Goal: Information Seeking & Learning: Learn about a topic

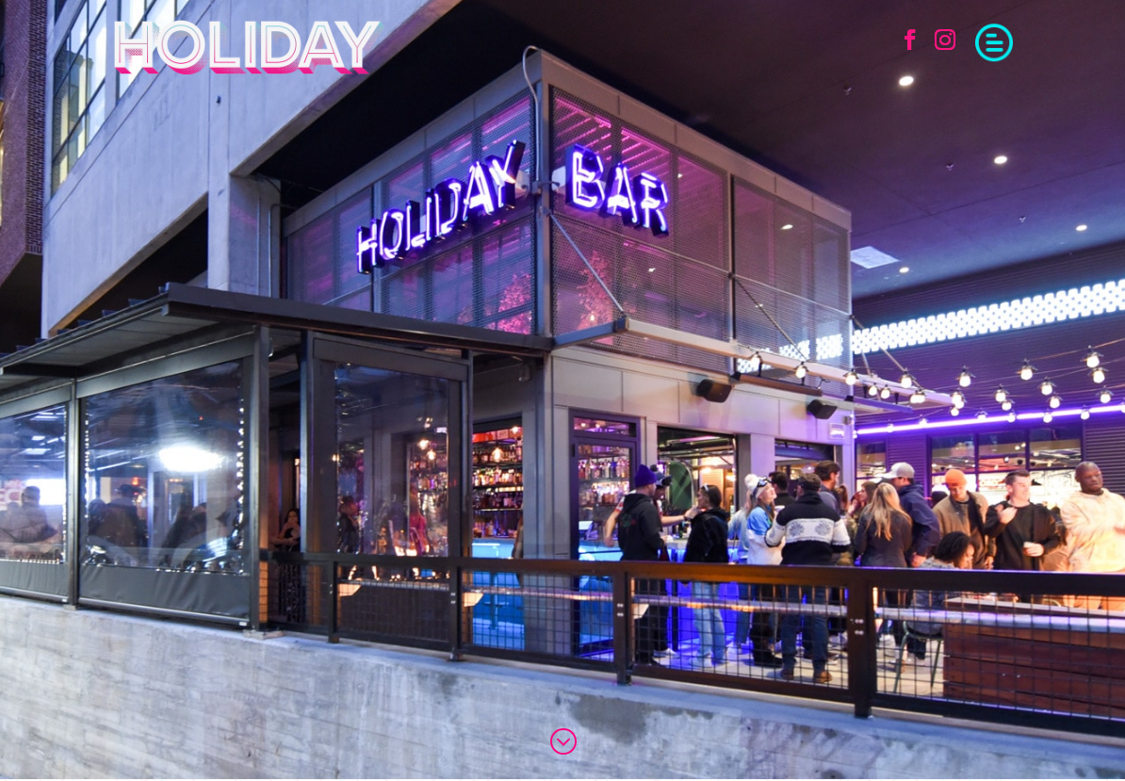
click at [1009, 26] on span at bounding box center [994, 41] width 38 height 38
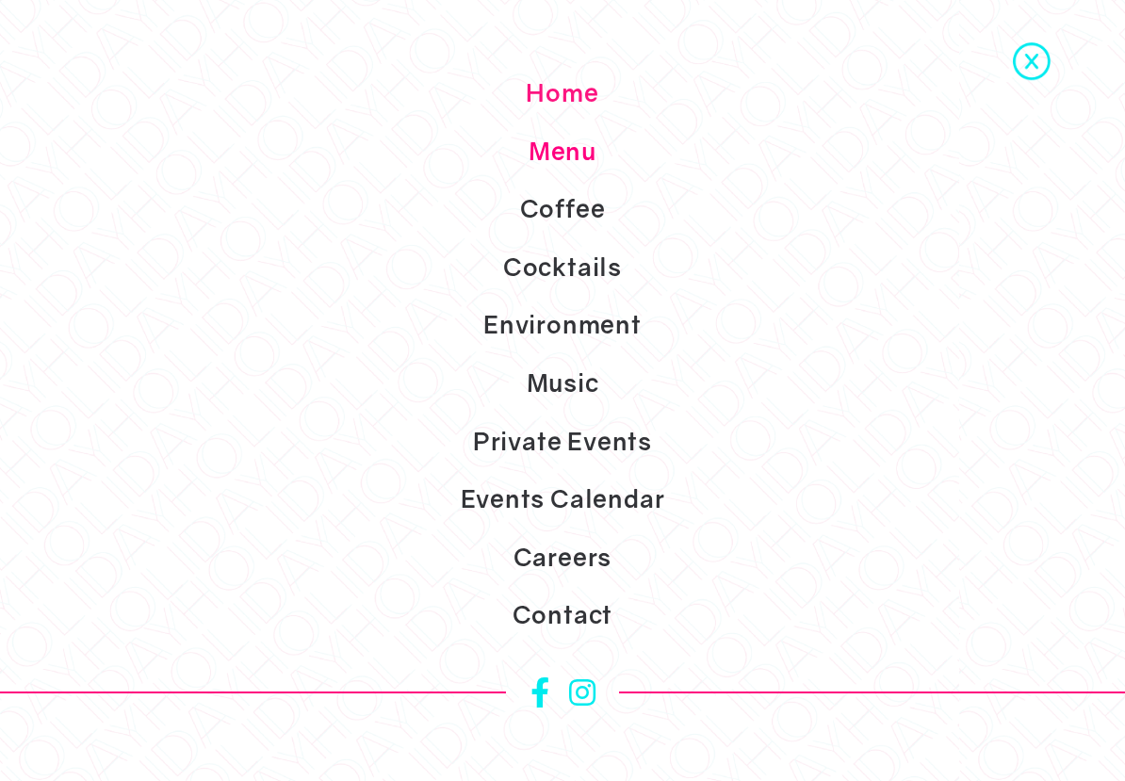
click at [573, 181] on link "Menu" at bounding box center [562, 152] width 1125 height 58
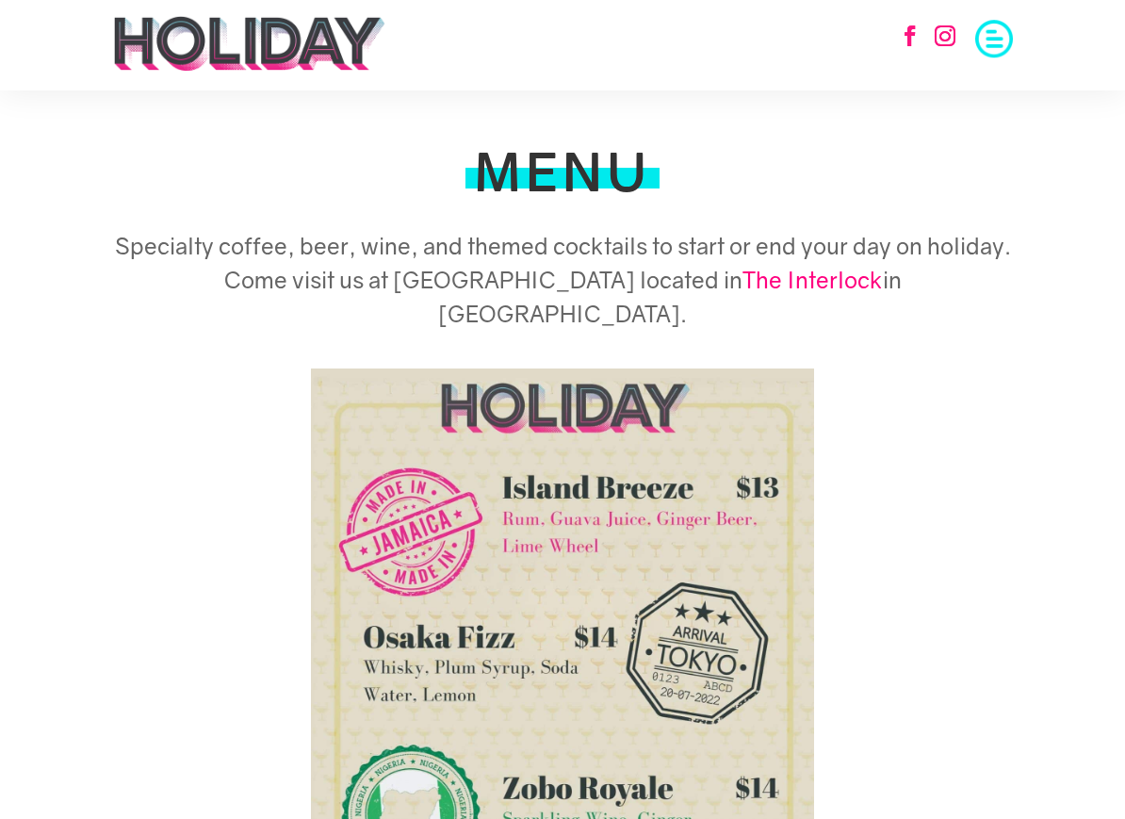
scroll to position [3, 0]
click at [341, 32] on img at bounding box center [249, 44] width 274 height 57
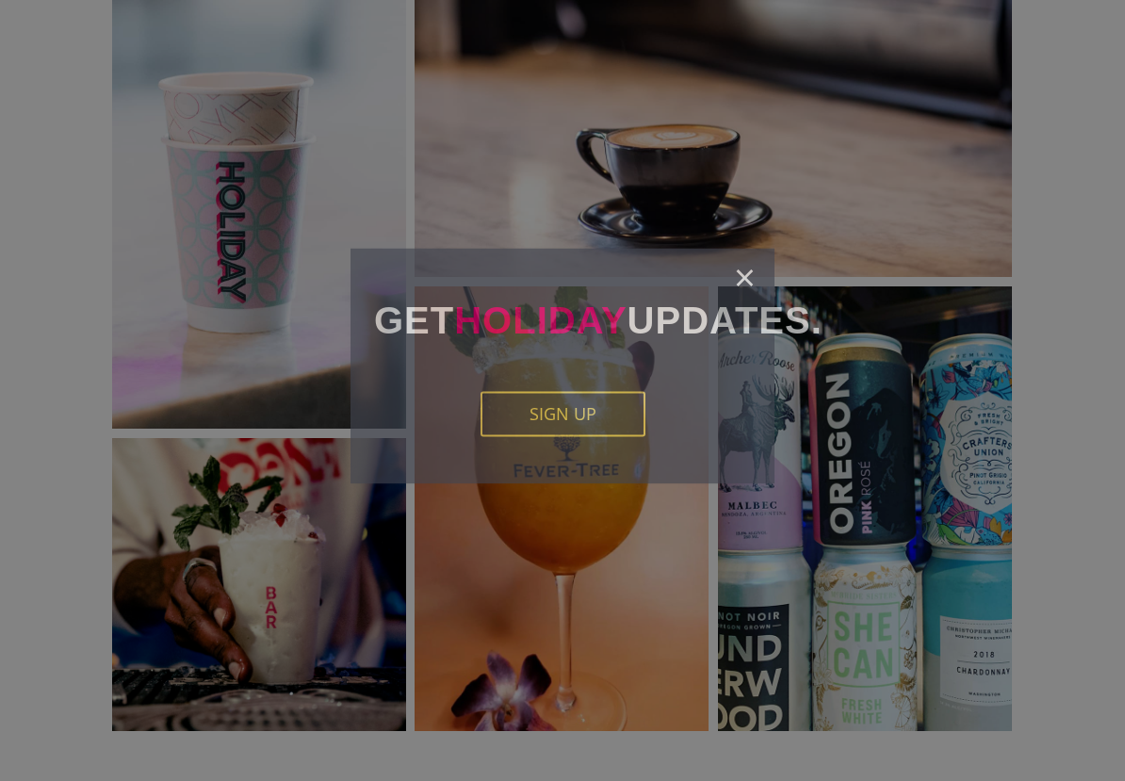
scroll to position [2433, 0]
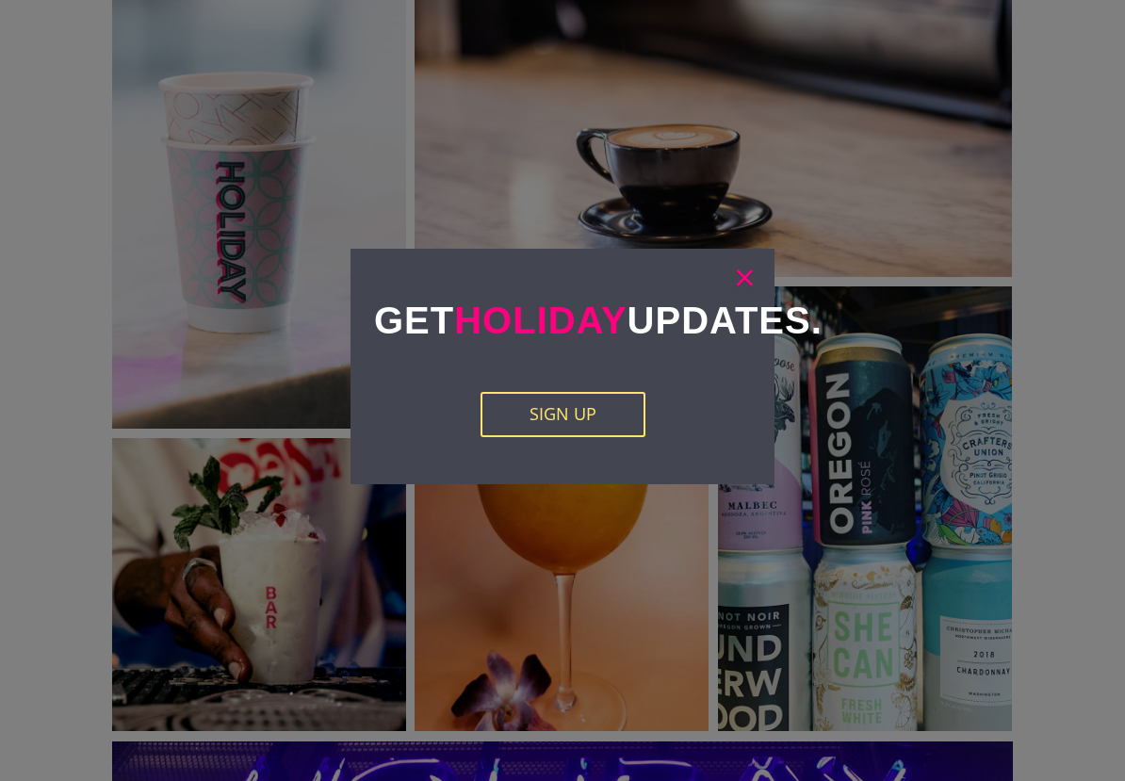
click at [747, 285] on link "×" at bounding box center [745, 277] width 22 height 19
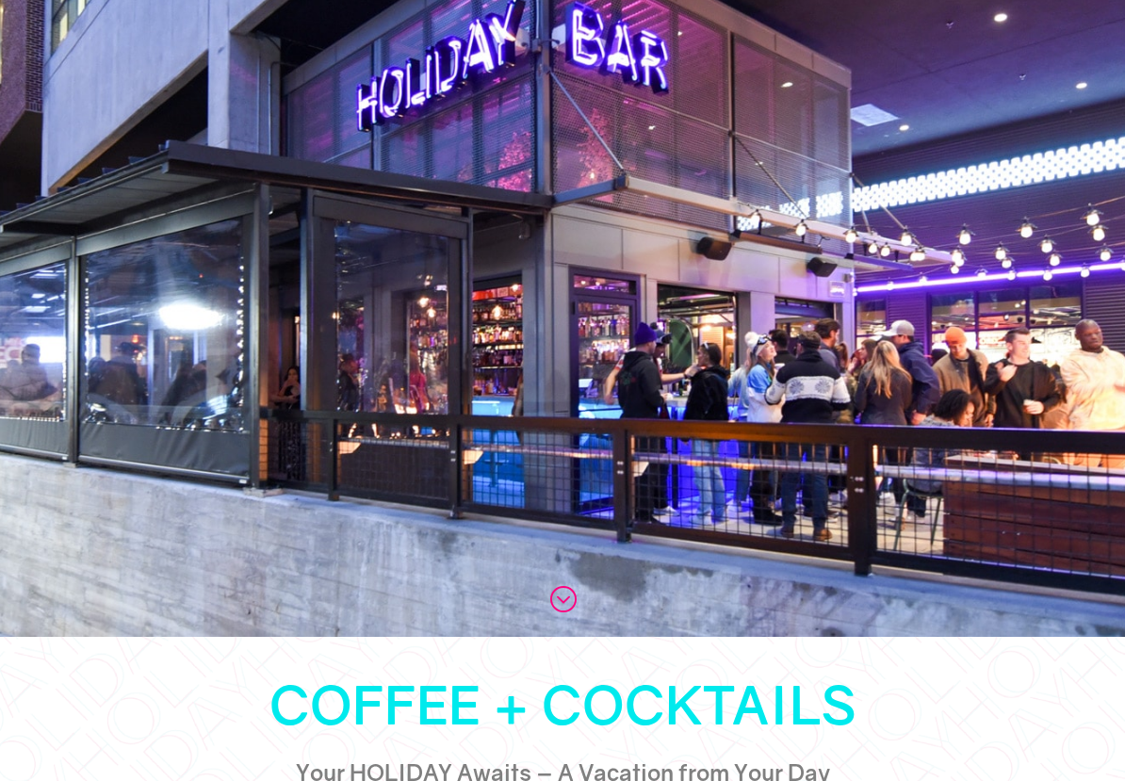
scroll to position [0, 0]
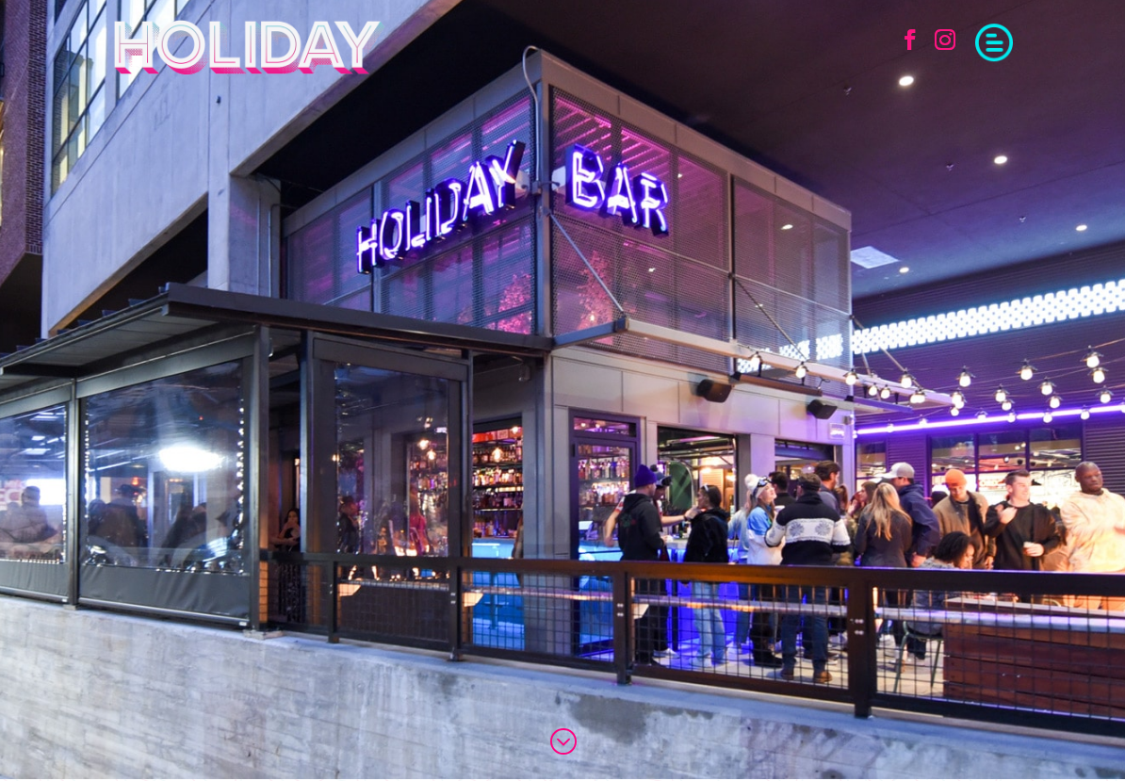
click at [990, 41] on span at bounding box center [994, 41] width 38 height 38
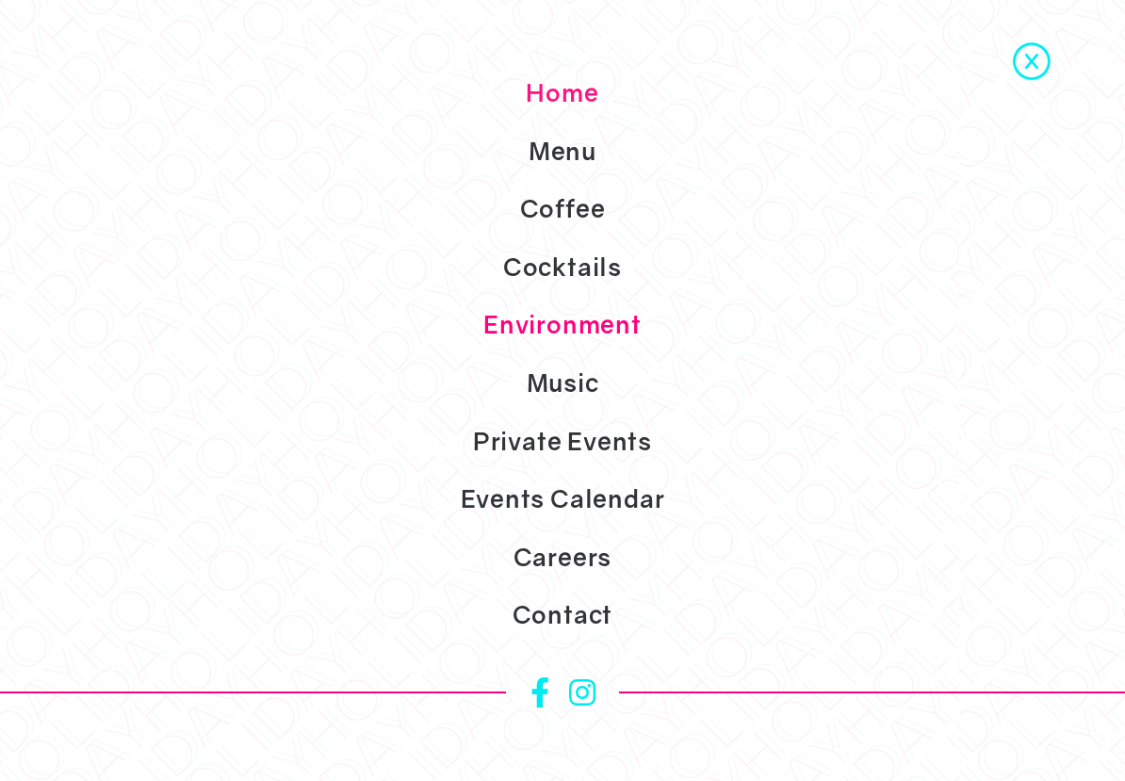
click at [615, 354] on link "Environment" at bounding box center [562, 325] width 1125 height 58
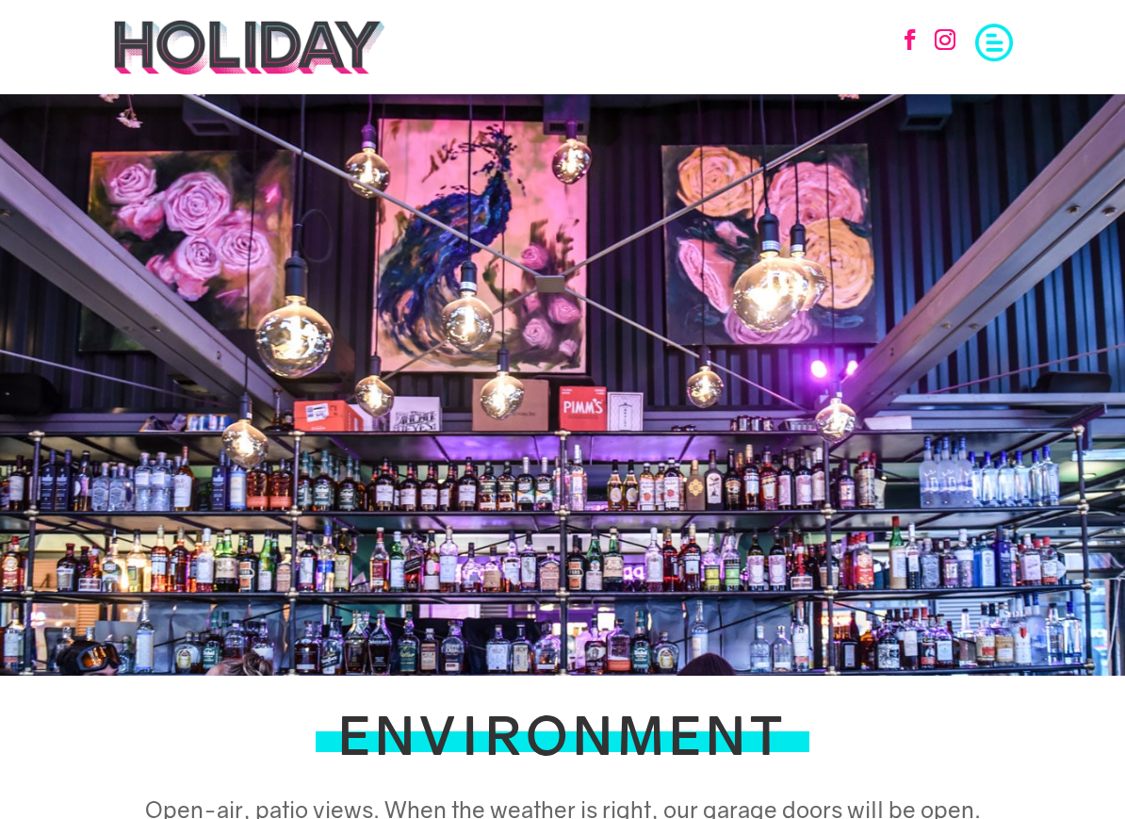
click at [1004, 34] on span at bounding box center [994, 41] width 38 height 38
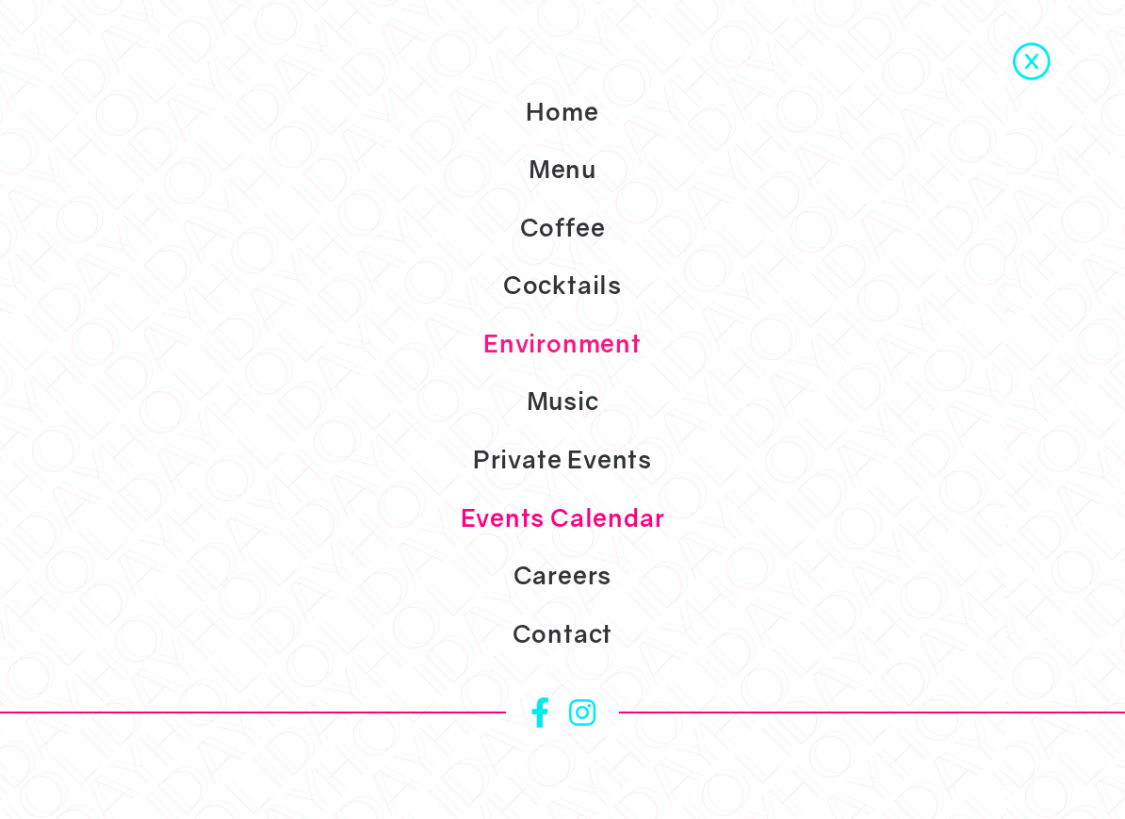
click at [543, 548] on link "Events Calendar" at bounding box center [562, 518] width 1125 height 58
